Goal: Transaction & Acquisition: Purchase product/service

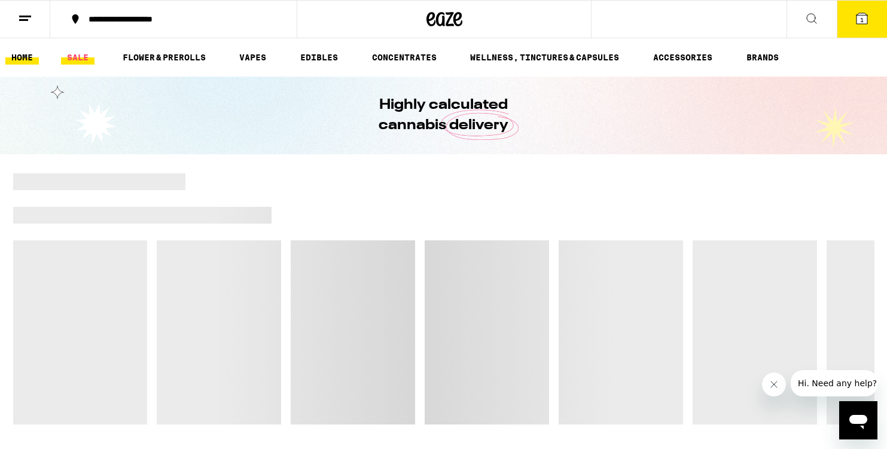
click at [87, 57] on link "SALE" at bounding box center [78, 57] width 34 height 14
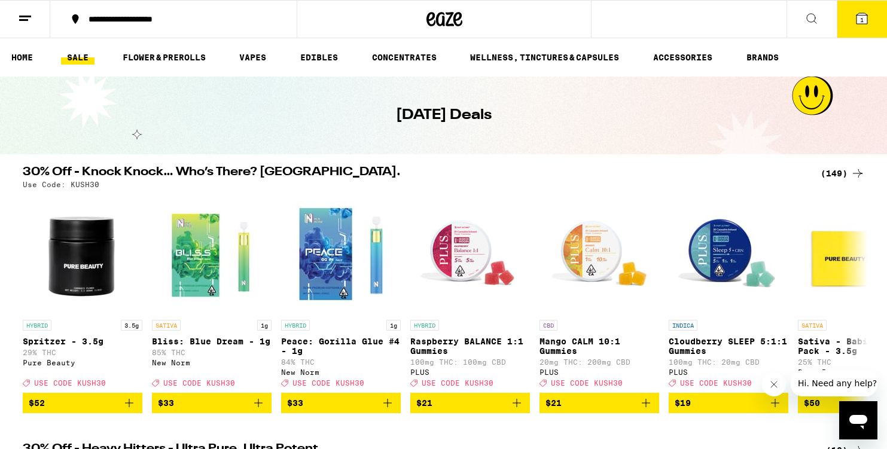
scroll to position [10, 0]
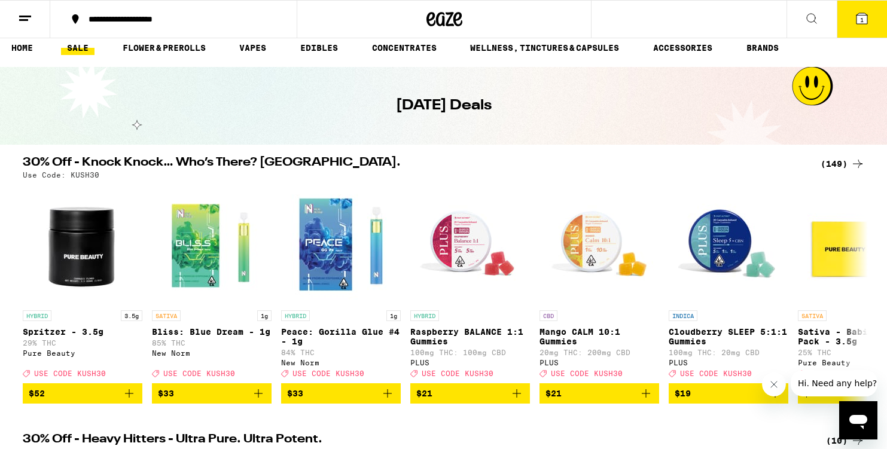
click at [867, 16] on icon at bounding box center [862, 18] width 11 height 11
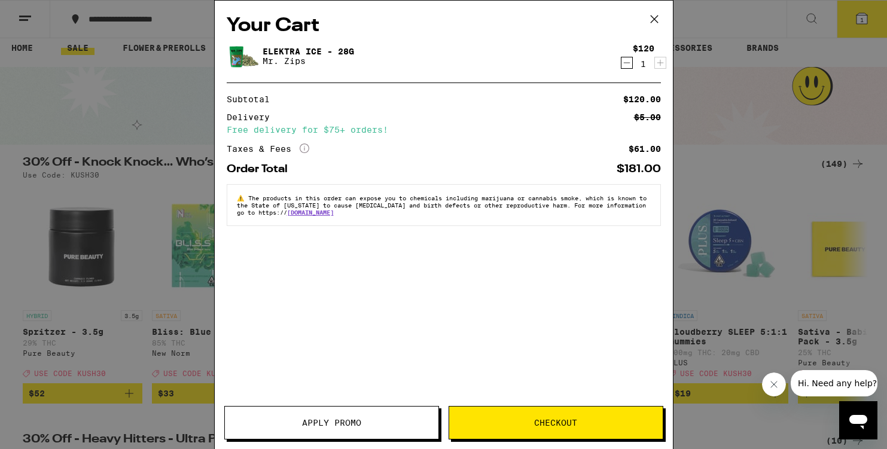
click at [622, 69] on icon "Decrement" at bounding box center [627, 63] width 11 height 14
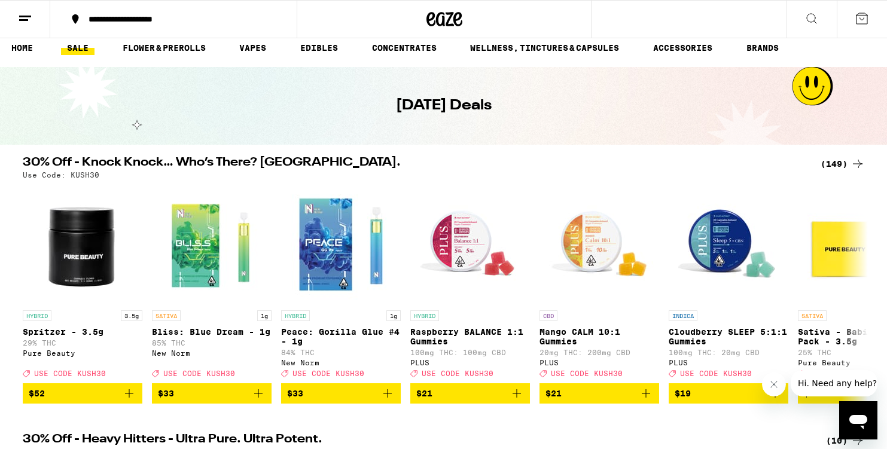
click at [841, 166] on div "(149)" at bounding box center [843, 164] width 44 height 14
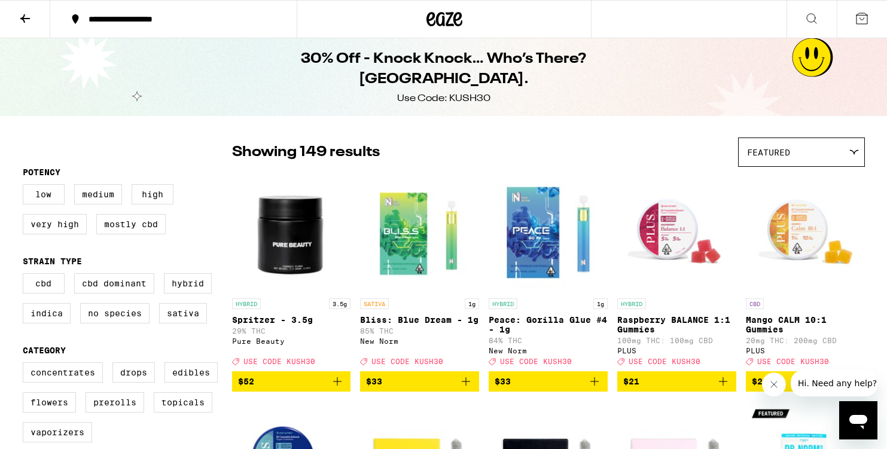
click at [302, 211] on img "Open page for Spritzer - 3.5g from Pure Beauty" at bounding box center [291, 233] width 119 height 120
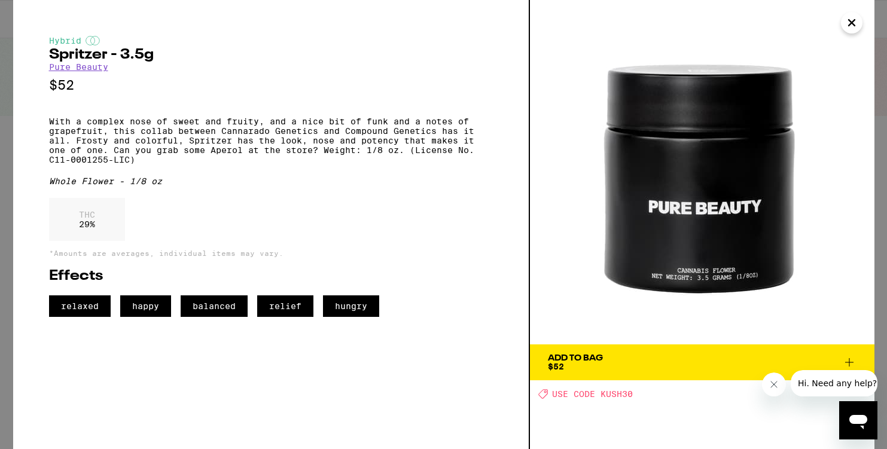
click at [847, 358] on icon at bounding box center [849, 362] width 14 height 14
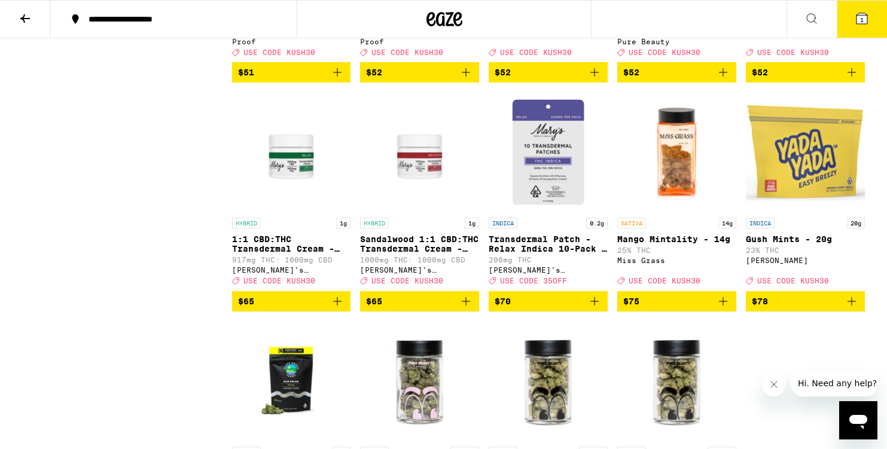
scroll to position [6421, 0]
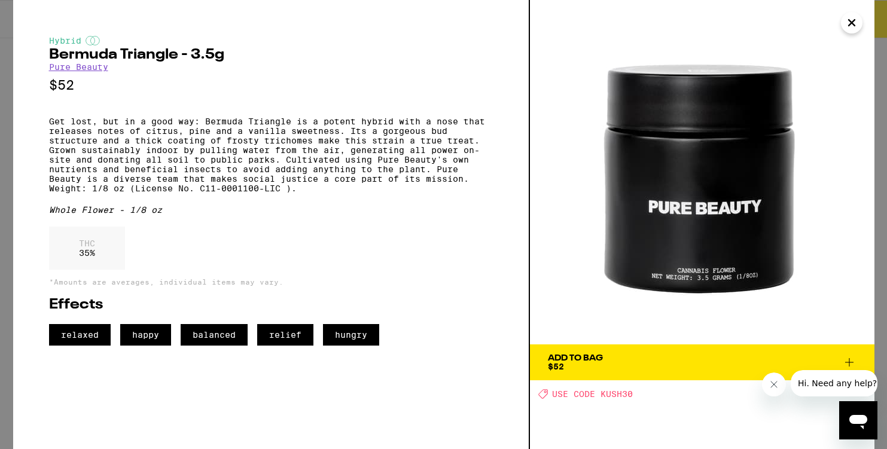
click at [851, 353] on button "Add To Bag $52" at bounding box center [702, 363] width 345 height 36
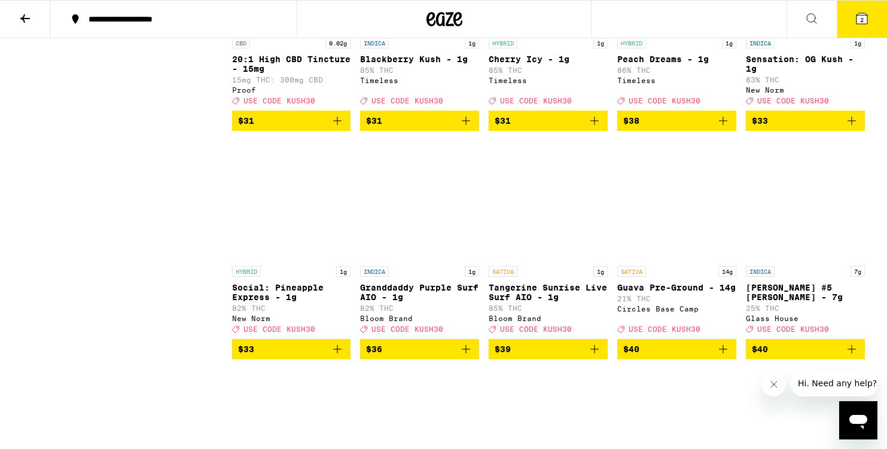
scroll to position [5380, 0]
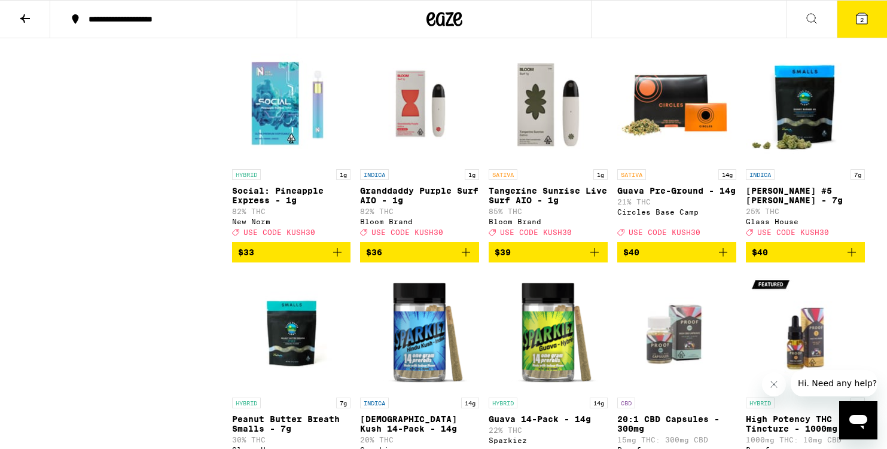
click at [590, 260] on icon "Add to bag" at bounding box center [595, 252] width 14 height 14
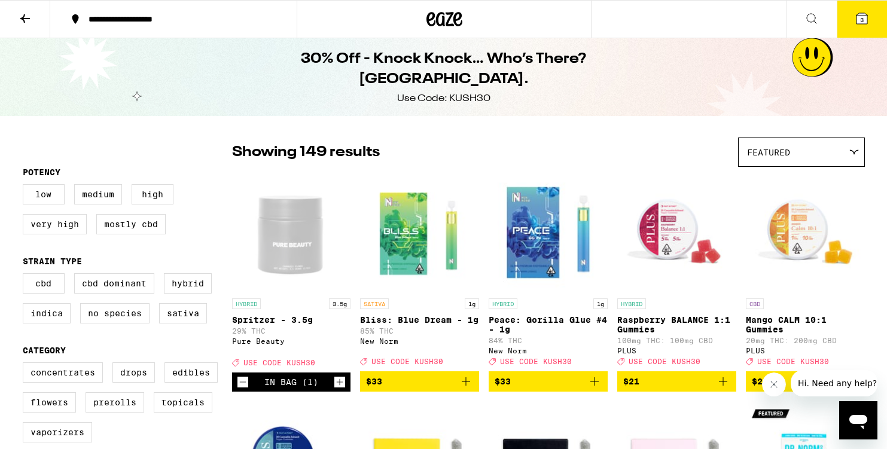
scroll to position [0, 0]
click at [853, 34] on button "3" at bounding box center [862, 19] width 50 height 37
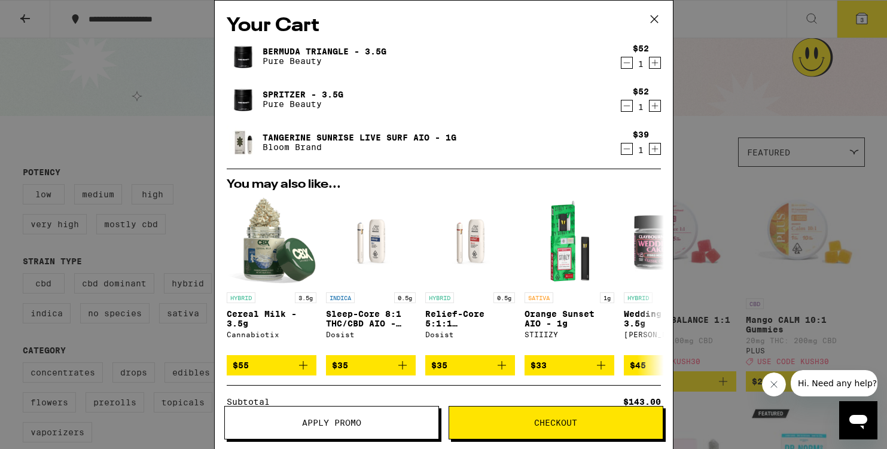
click at [364, 428] on button "Apply Promo" at bounding box center [331, 423] width 215 height 34
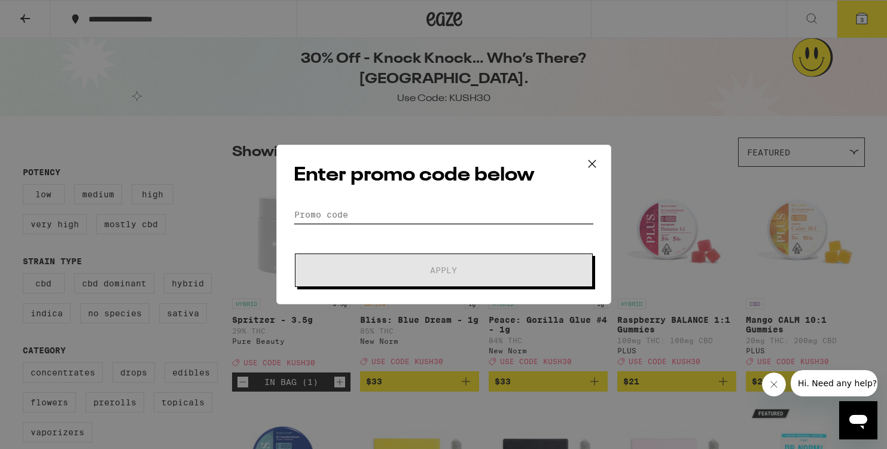
click at [324, 213] on input "Promo Code" at bounding box center [444, 215] width 300 height 18
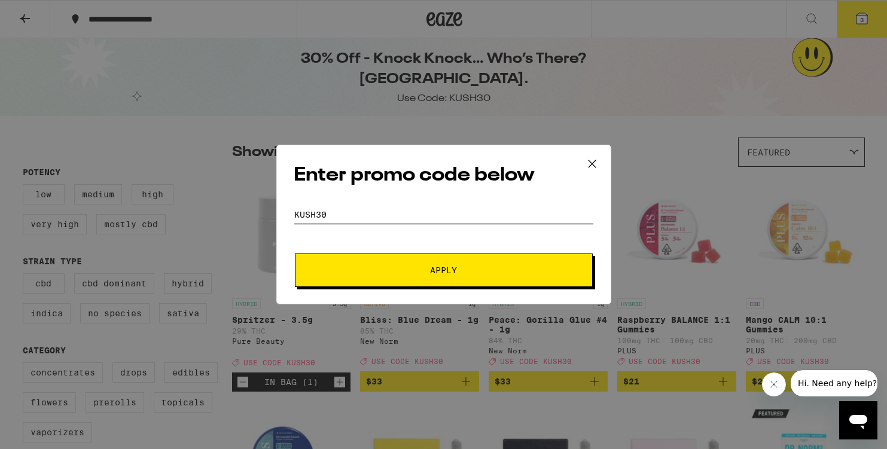
type input "kush30"
click at [463, 266] on button "Apply" at bounding box center [444, 271] width 298 height 34
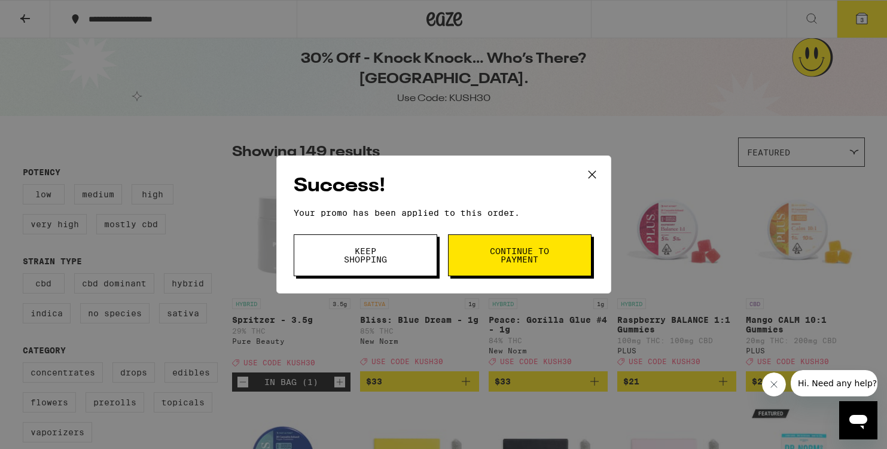
click at [508, 260] on span "Continue to payment" at bounding box center [519, 255] width 61 height 17
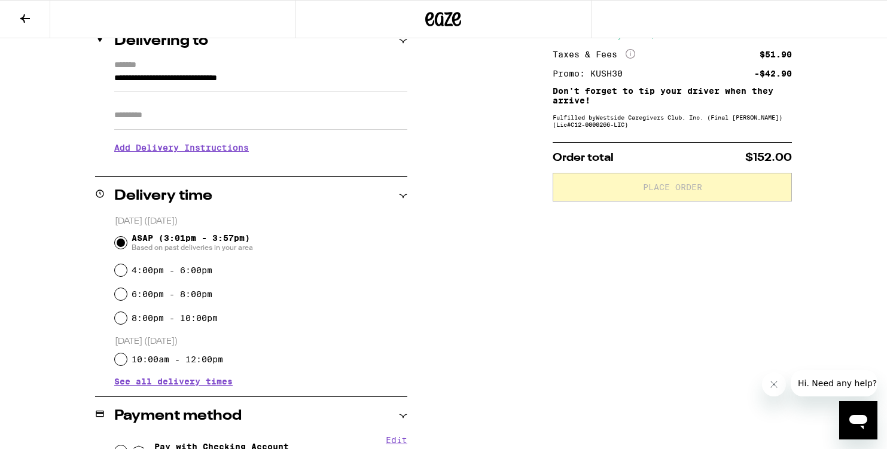
scroll to position [184, 0]
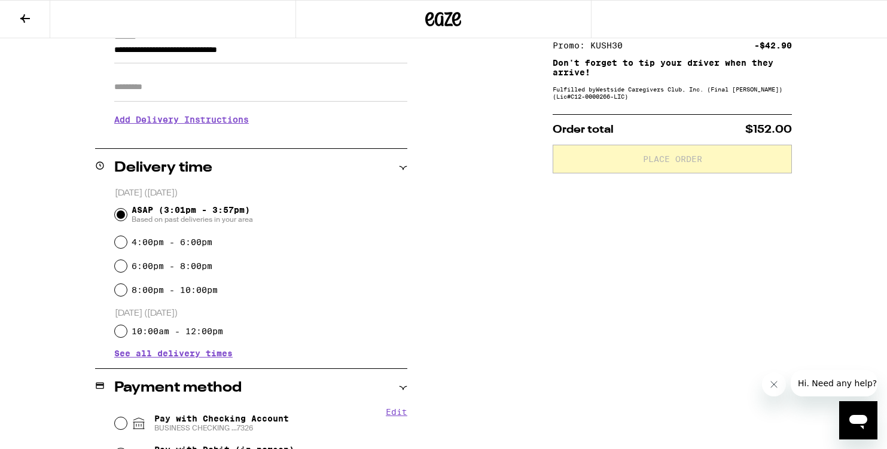
click at [123, 334] on input "10:00am - 12:00pm" at bounding box center [121, 332] width 12 height 12
radio input "true"
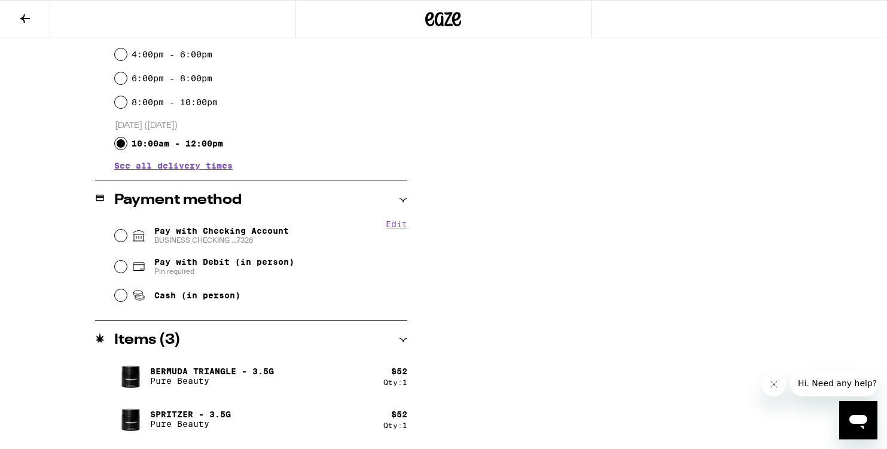
scroll to position [399, 0]
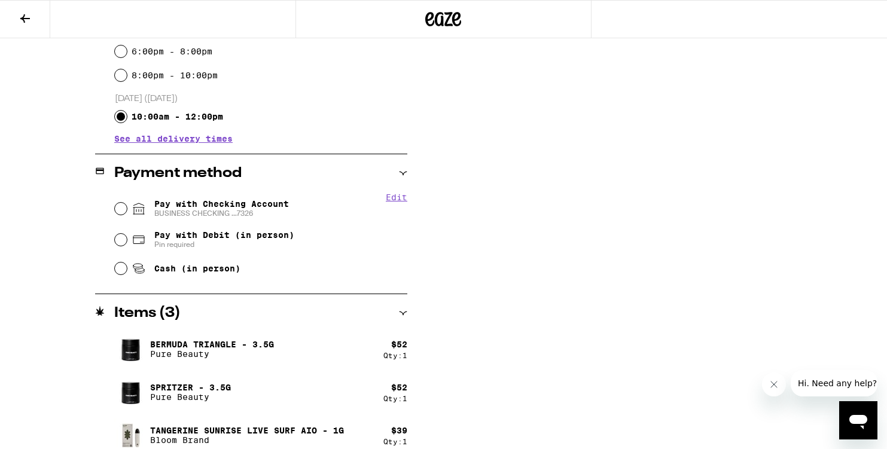
click at [104, 217] on div "Edit Pay with Checking Account BUSINESS CHECKING ...7326 Pay with Debit (in per…" at bounding box center [251, 237] width 312 height 89
click at [118, 212] on input "Pay with Checking Account BUSINESS CHECKING ...7326" at bounding box center [121, 209] width 12 height 12
radio input "true"
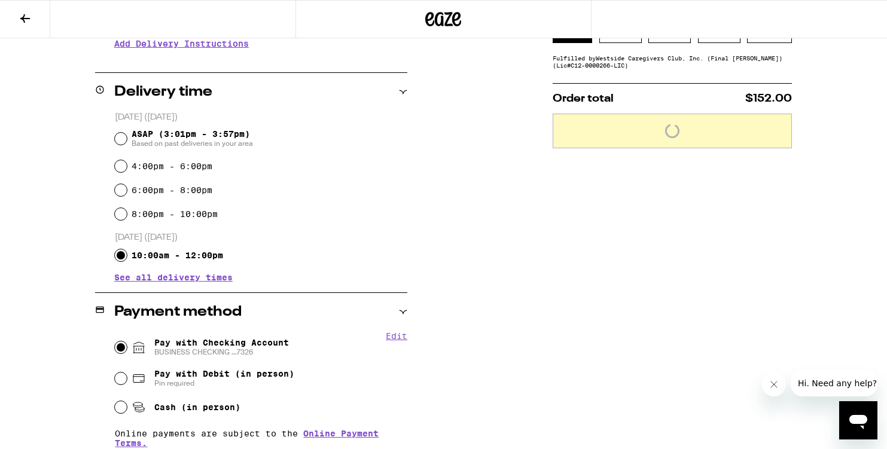
scroll to position [175, 0]
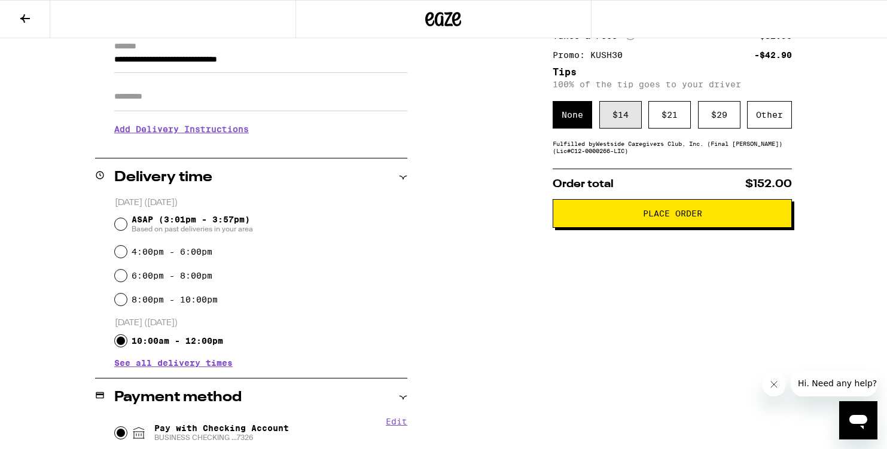
click at [623, 109] on div "$ 14" at bounding box center [621, 115] width 42 height 28
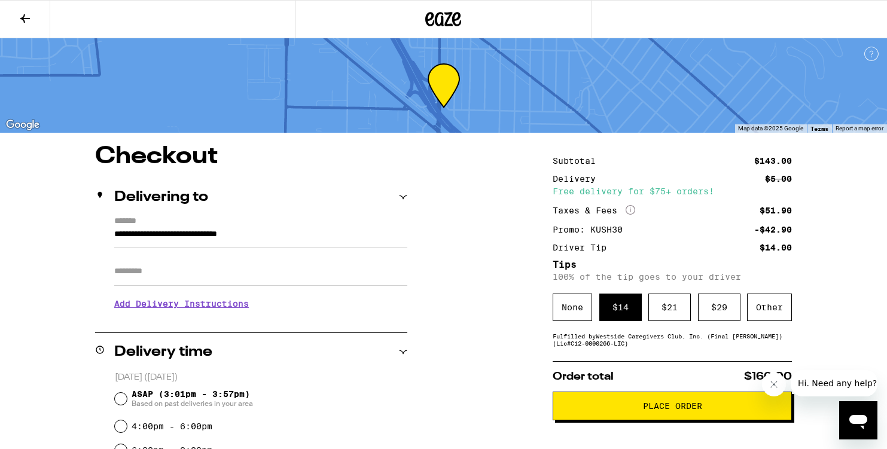
scroll to position [0, 0]
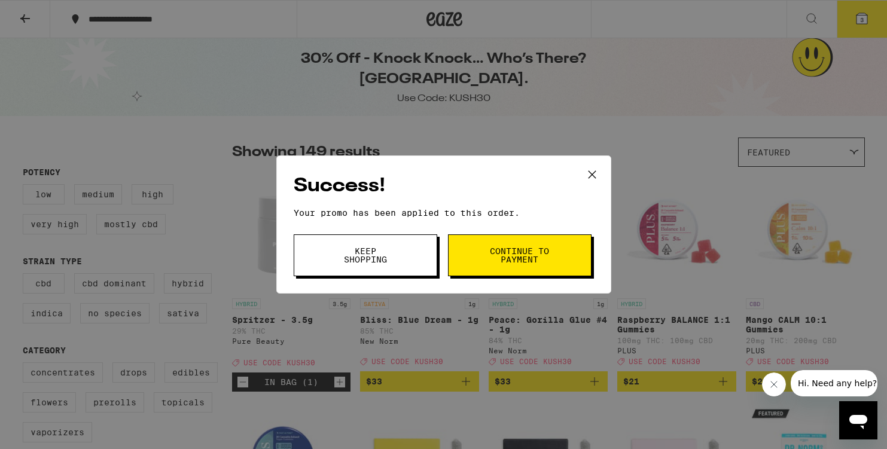
click at [378, 269] on button "Keep Shopping" at bounding box center [366, 256] width 144 height 42
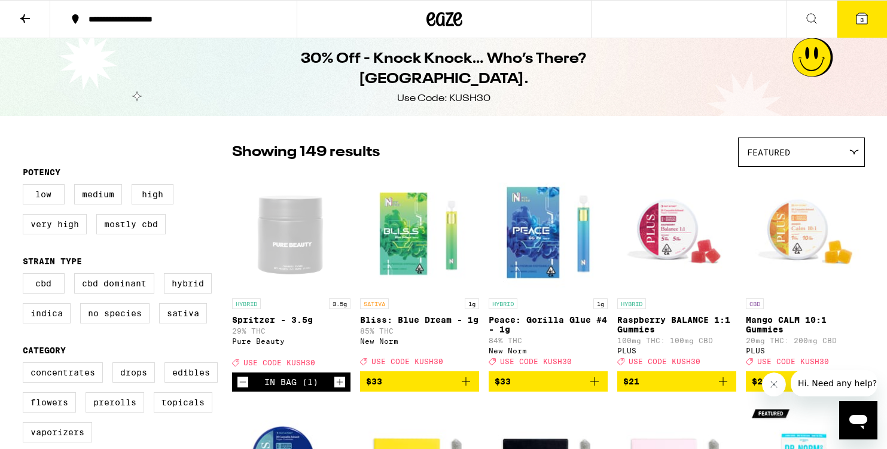
click at [865, 16] on icon at bounding box center [862, 18] width 11 height 11
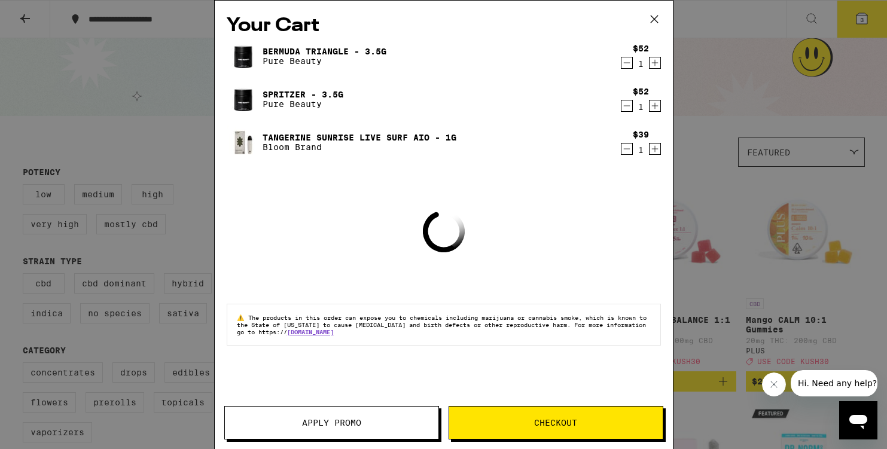
click at [624, 151] on icon "Decrement" at bounding box center [627, 149] width 11 height 14
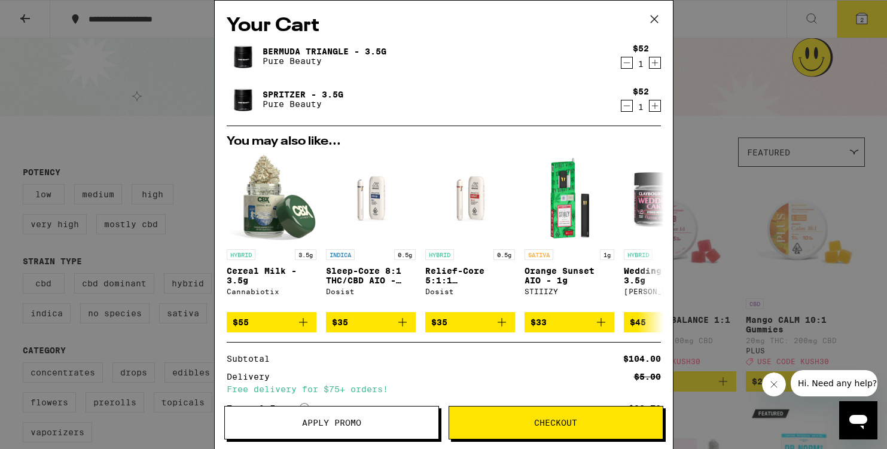
scroll to position [80, 0]
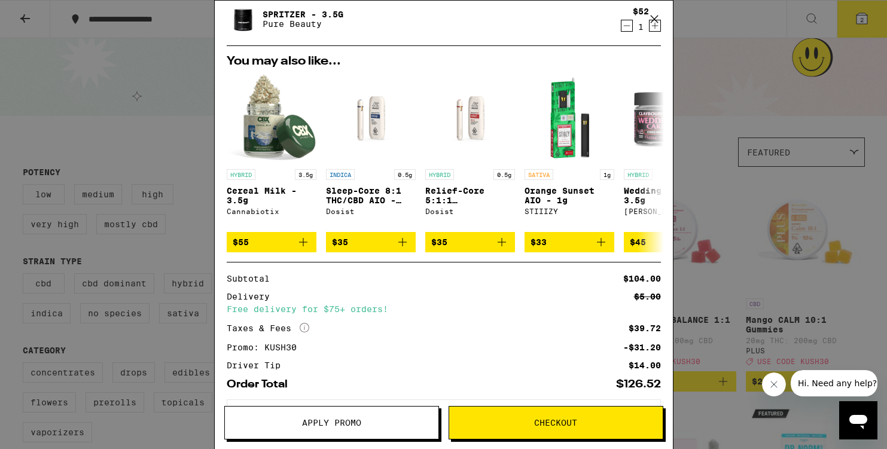
click at [634, 424] on span "Checkout" at bounding box center [556, 423] width 214 height 8
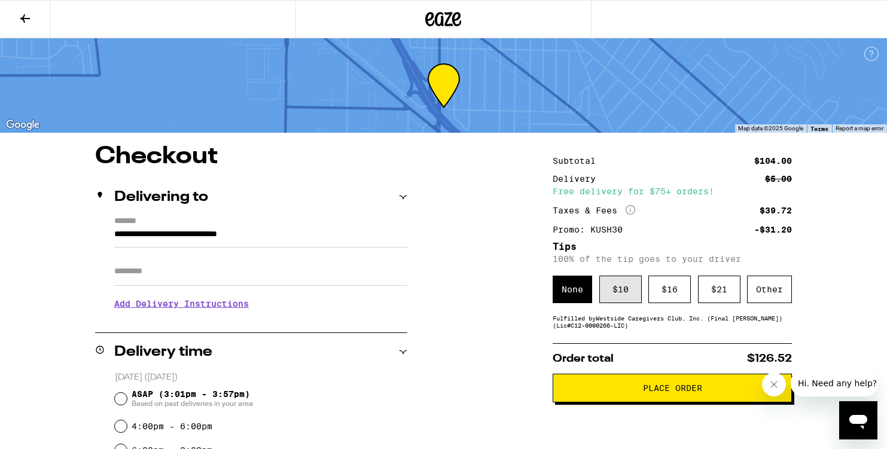
click at [630, 296] on div "$ 10" at bounding box center [621, 290] width 42 height 28
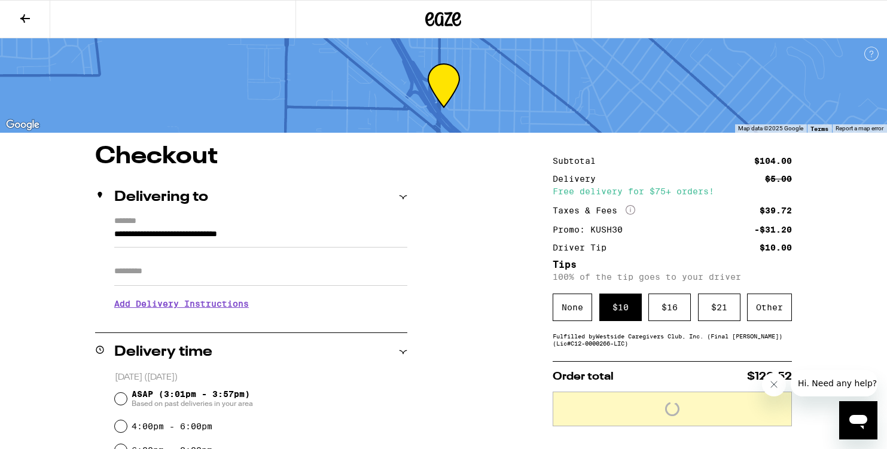
scroll to position [87, 0]
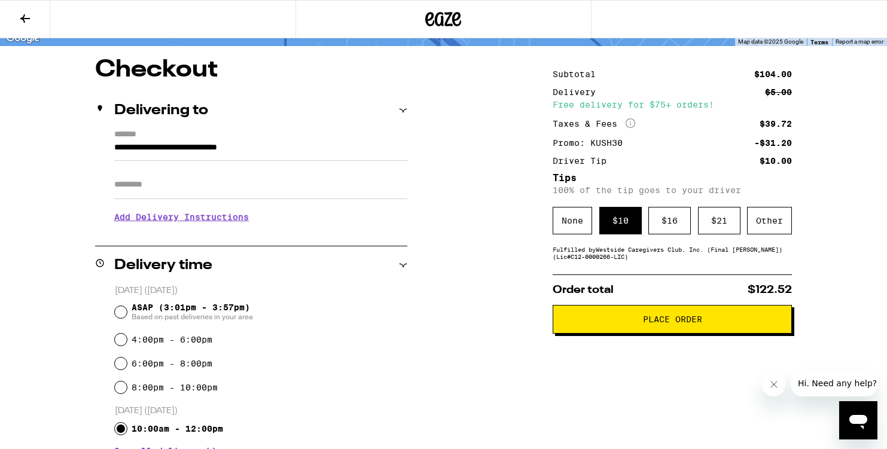
click at [218, 311] on span "ASAP (3:01pm - 3:57pm) Based on past deliveries in your area" at bounding box center [192, 312] width 121 height 19
click at [127, 311] on input "ASAP (3:01pm - 3:57pm) Based on past deliveries in your area" at bounding box center [121, 312] width 12 height 12
radio input "true"
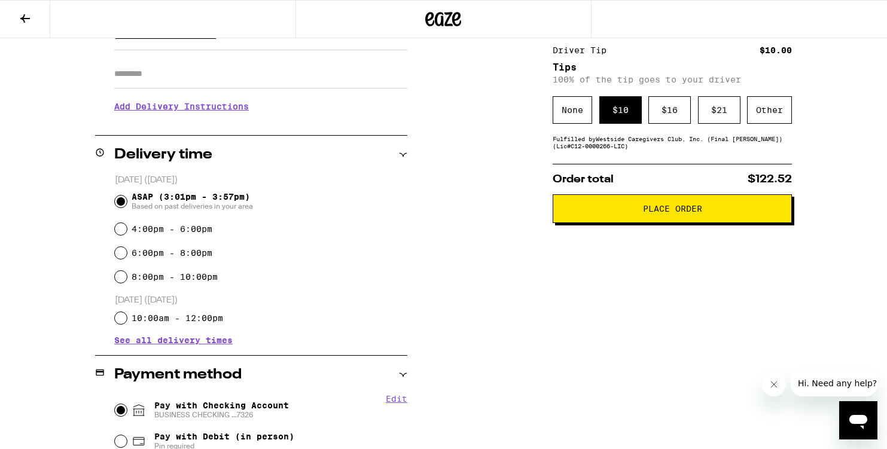
scroll to position [68, 0]
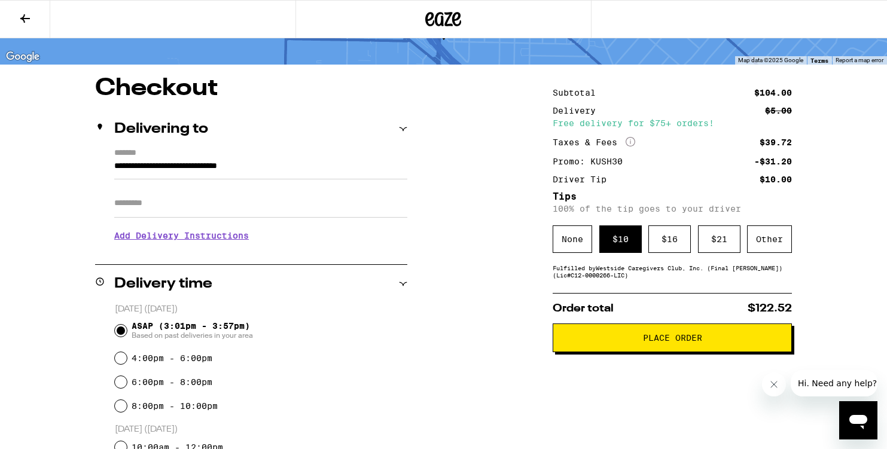
click at [675, 338] on span "Place Order" at bounding box center [672, 338] width 59 height 8
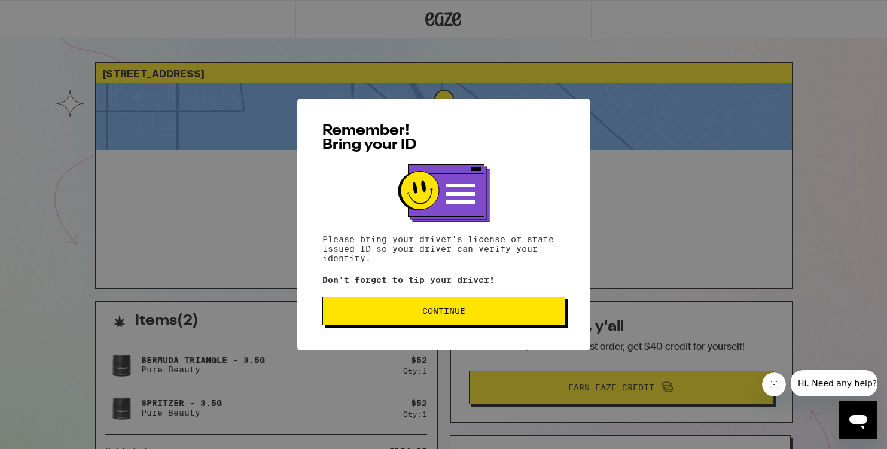
click at [440, 315] on span "Continue" at bounding box center [443, 311] width 43 height 8
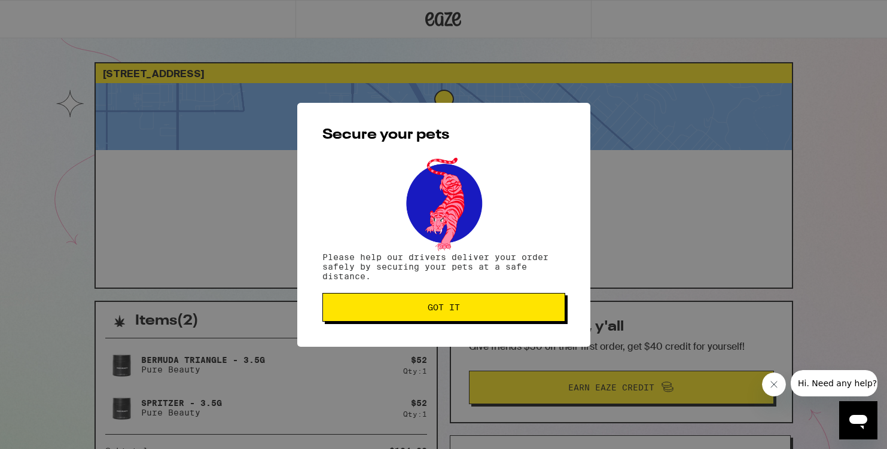
click at [416, 306] on span "Got it" at bounding box center [444, 307] width 223 height 8
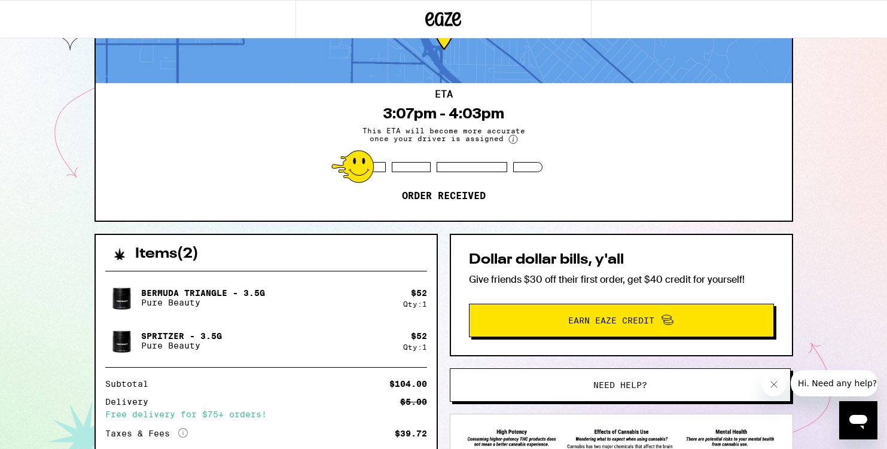
scroll to position [44, 0]
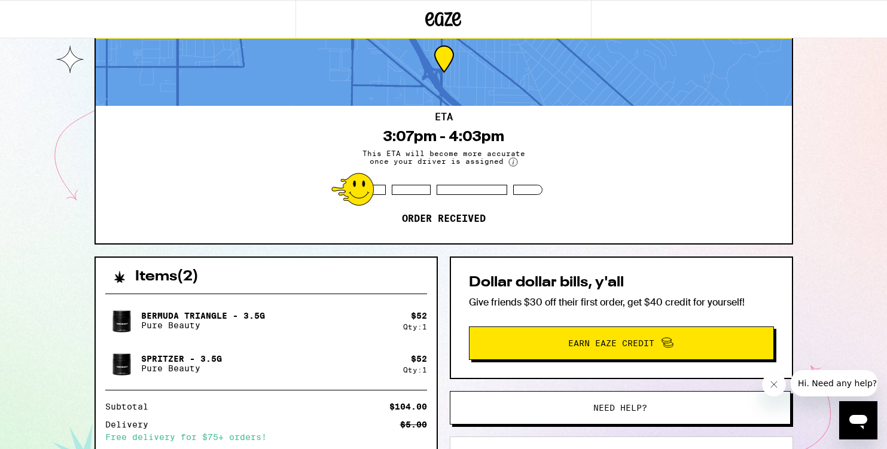
click at [547, 199] on div "ETA 3:07pm - 4:03pm This ETA will become more accurate once your driver is assi…" at bounding box center [444, 175] width 696 height 138
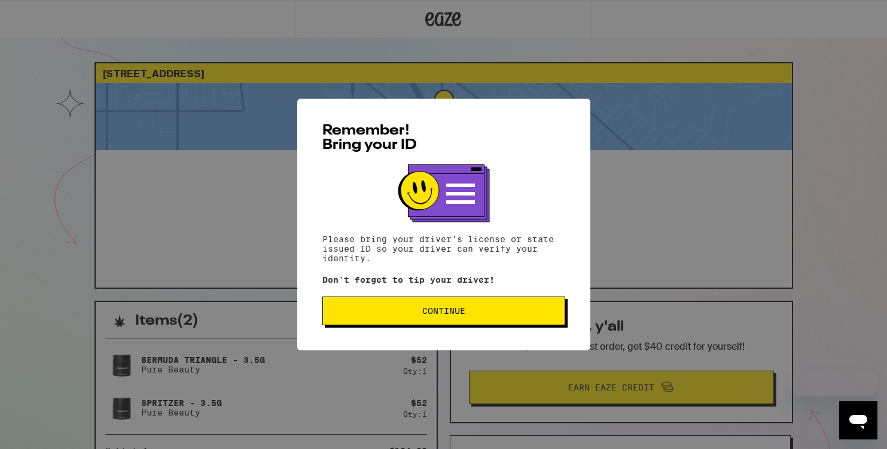
click at [463, 309] on span "Continue" at bounding box center [443, 311] width 43 height 8
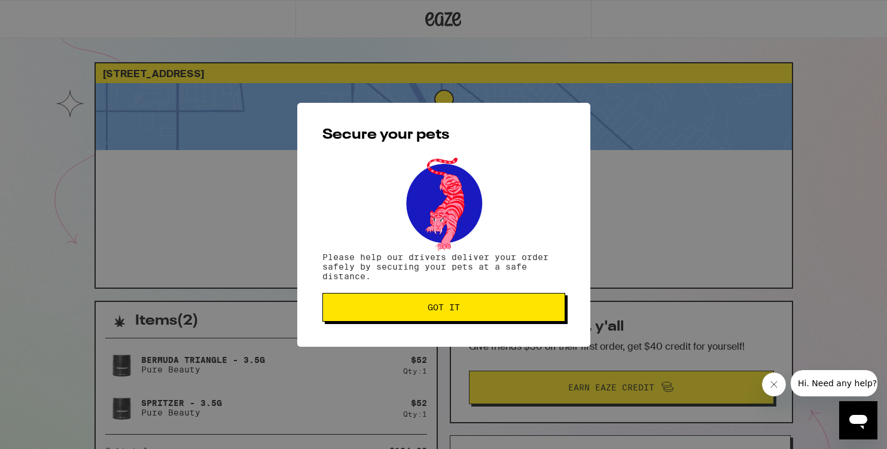
click at [463, 309] on span "Got it" at bounding box center [444, 307] width 223 height 8
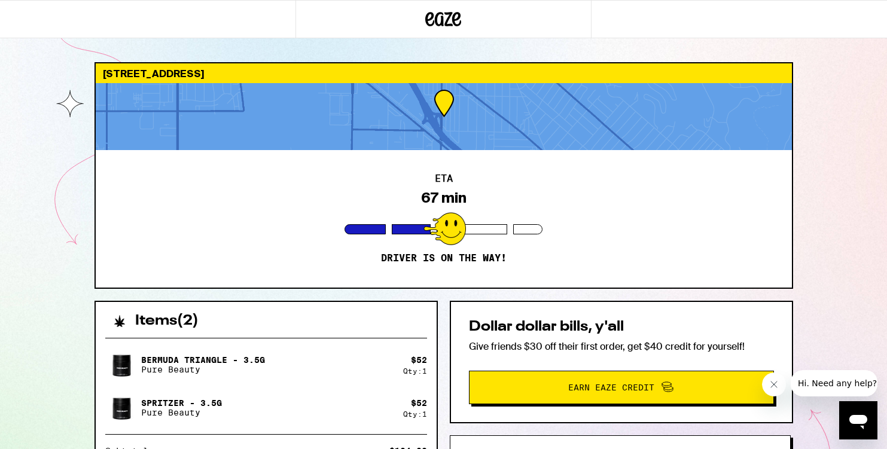
click at [816, 199] on div "[STREET_ADDRESS] ETA 67 min Driver is on the way! Items ( 2 ) Bermuda Triangle …" at bounding box center [443, 326] width 887 height 652
